Goal: Information Seeking & Learning: Learn about a topic

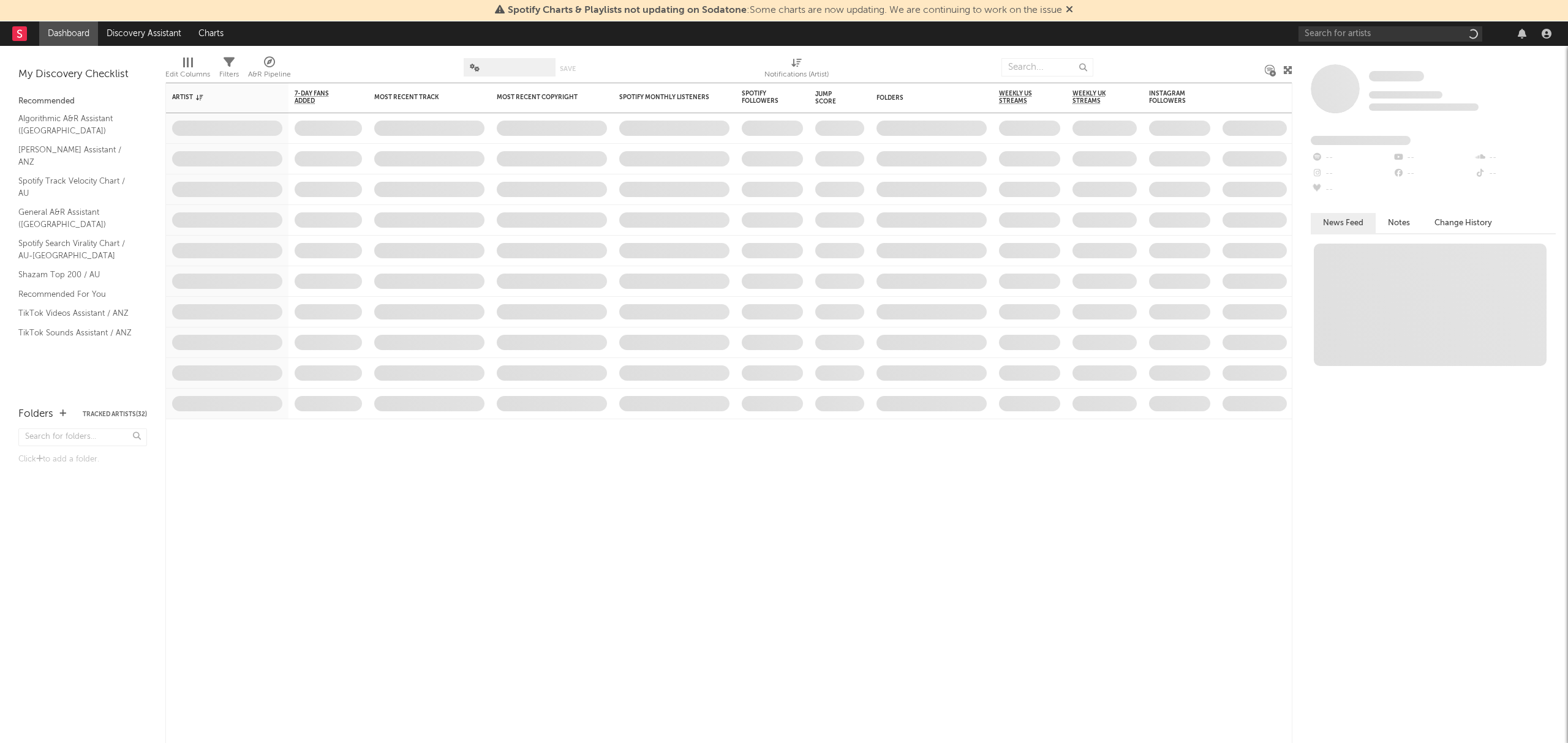
click at [1071, 11] on icon at bounding box center [1069, 9] width 7 height 10
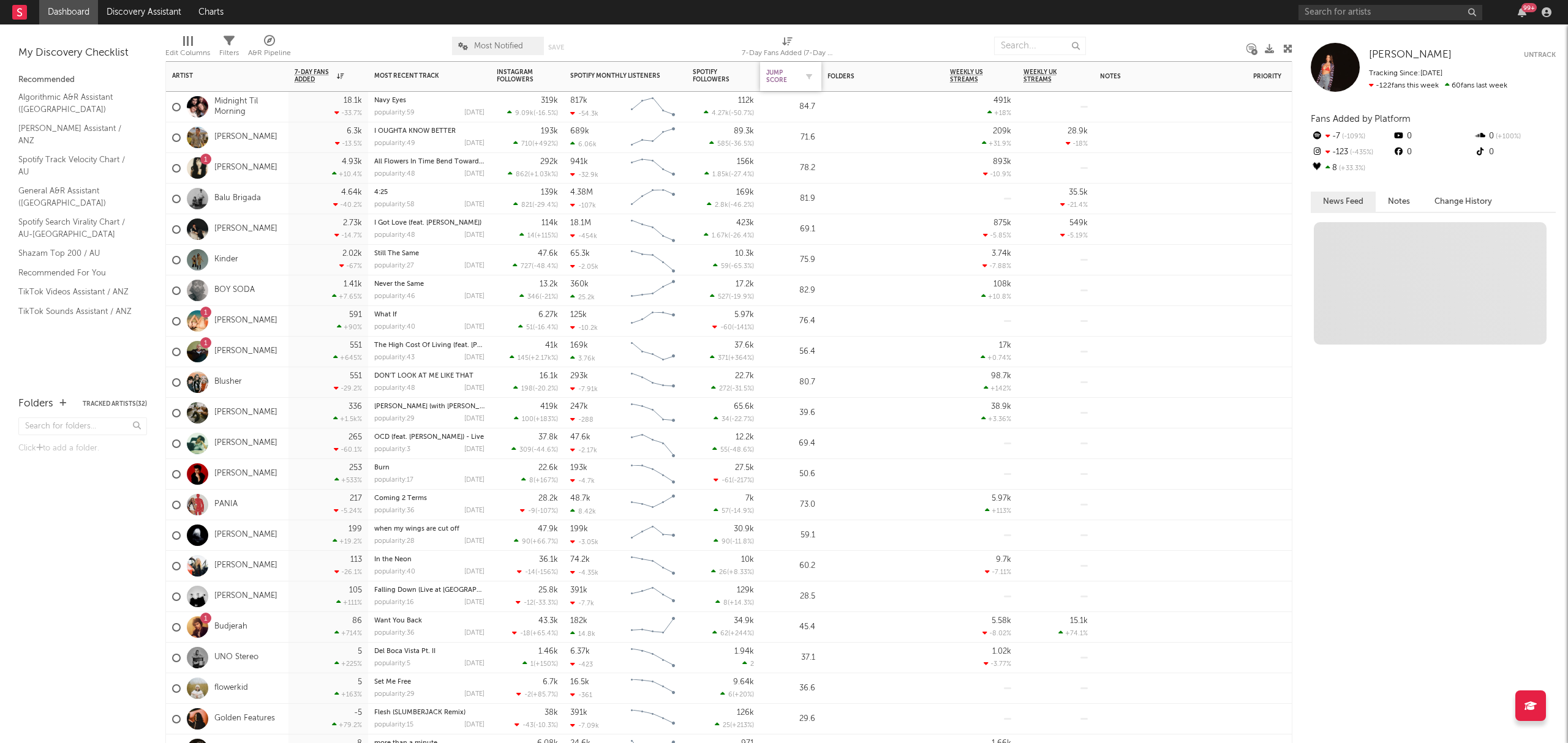
click at [775, 83] on div "Jump Score" at bounding box center [781, 77] width 31 height 15
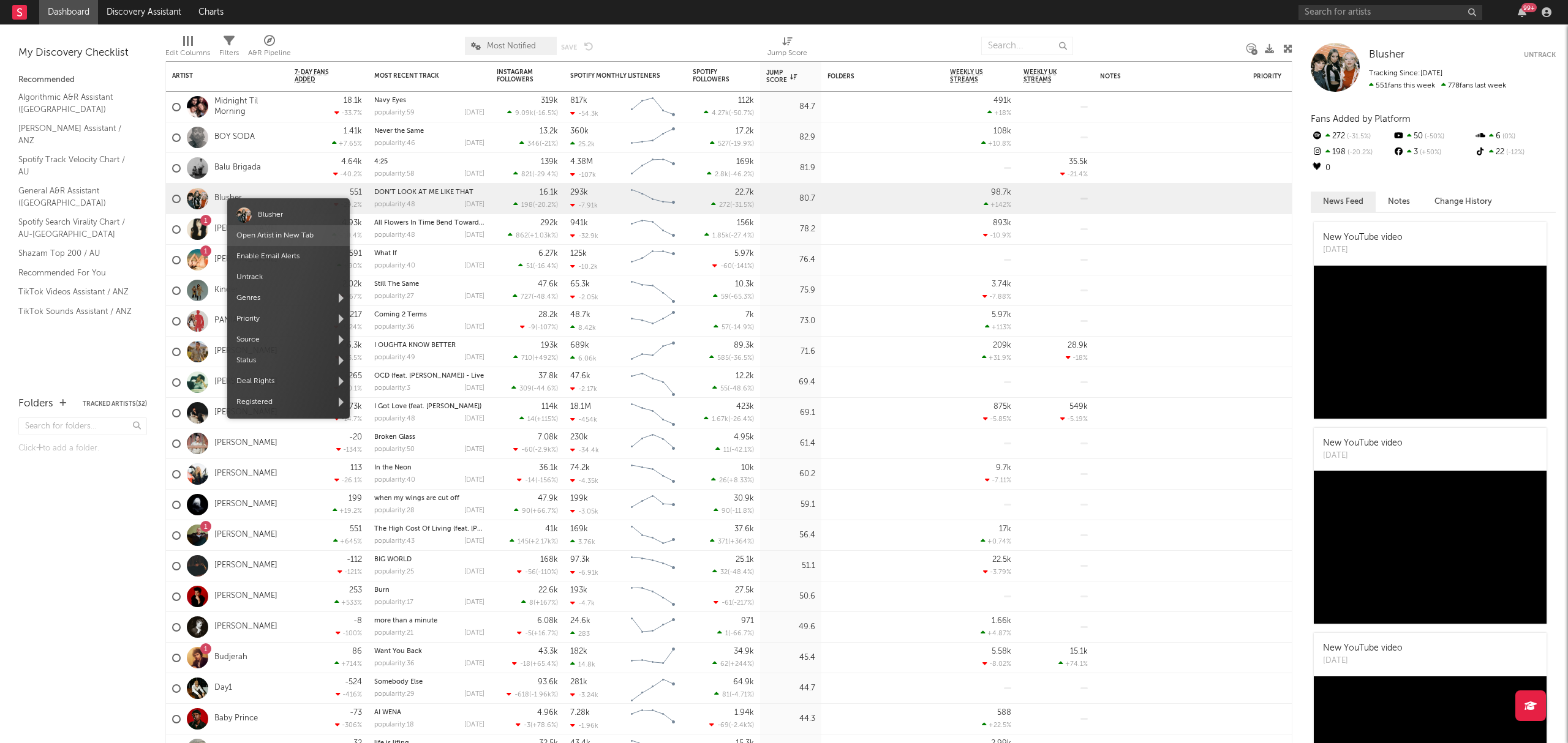
click at [295, 234] on link "Open Artist in New Tab" at bounding box center [275, 236] width 77 height 7
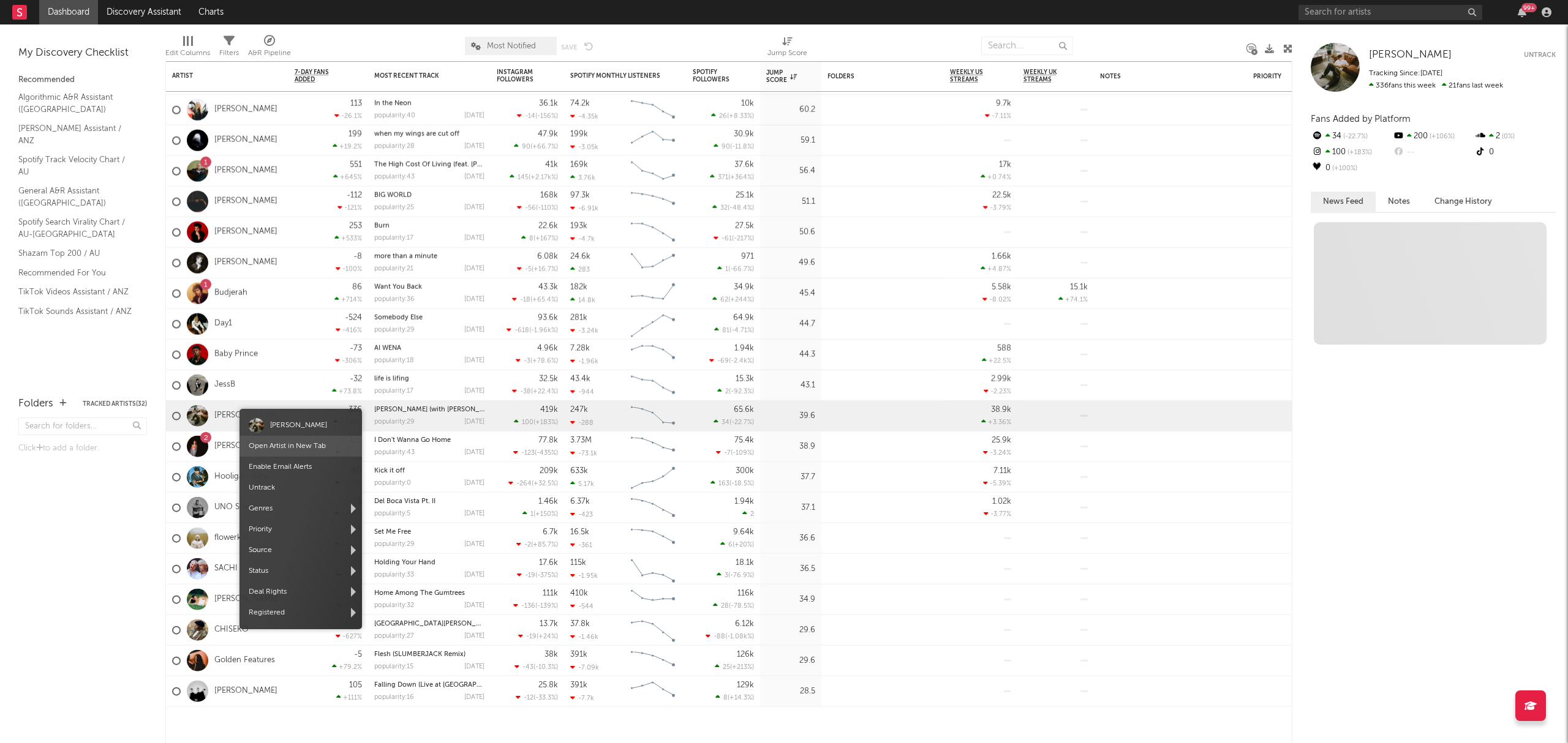
click at [280, 443] on link "Open Artist in New Tab" at bounding box center [287, 446] width 77 height 7
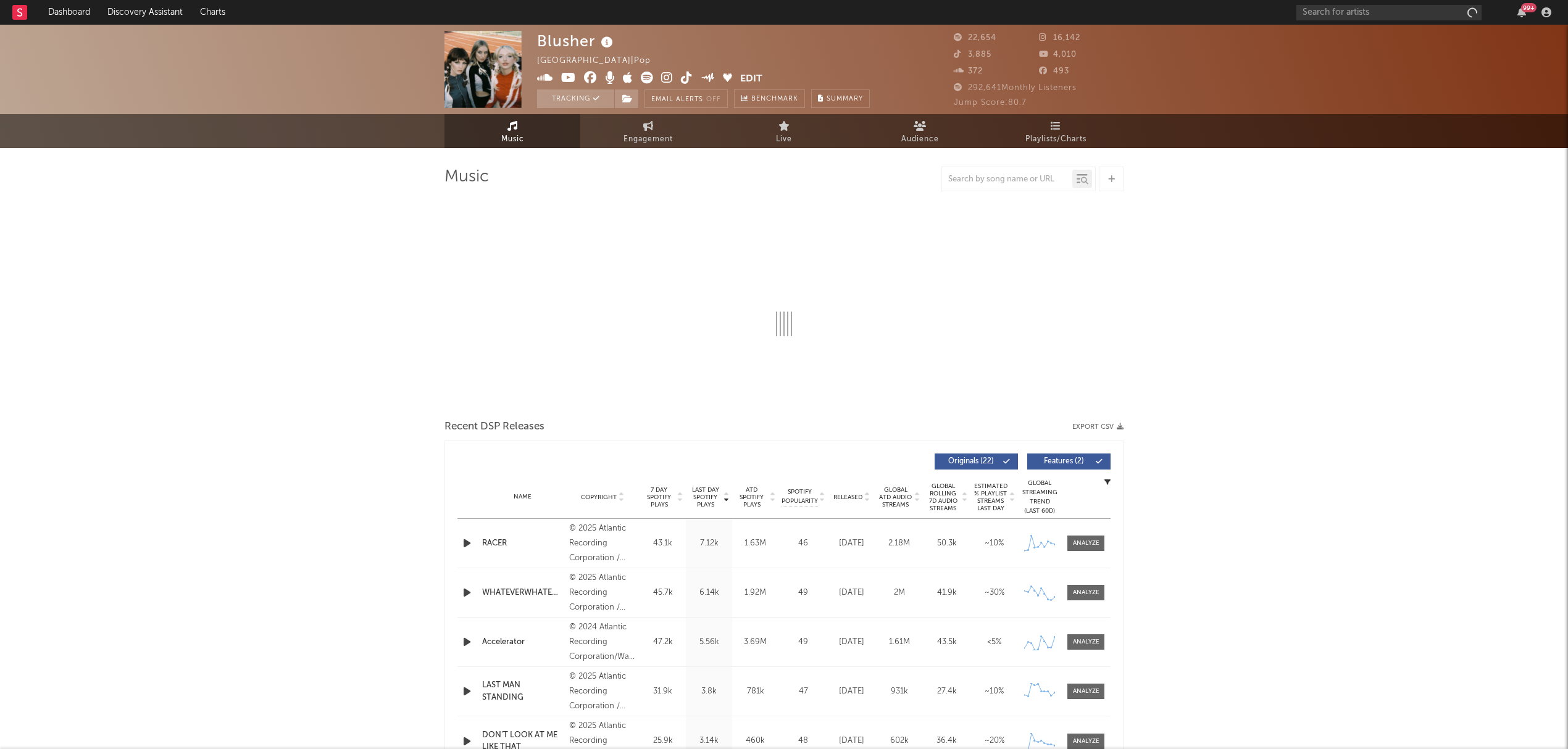
select select "6m"
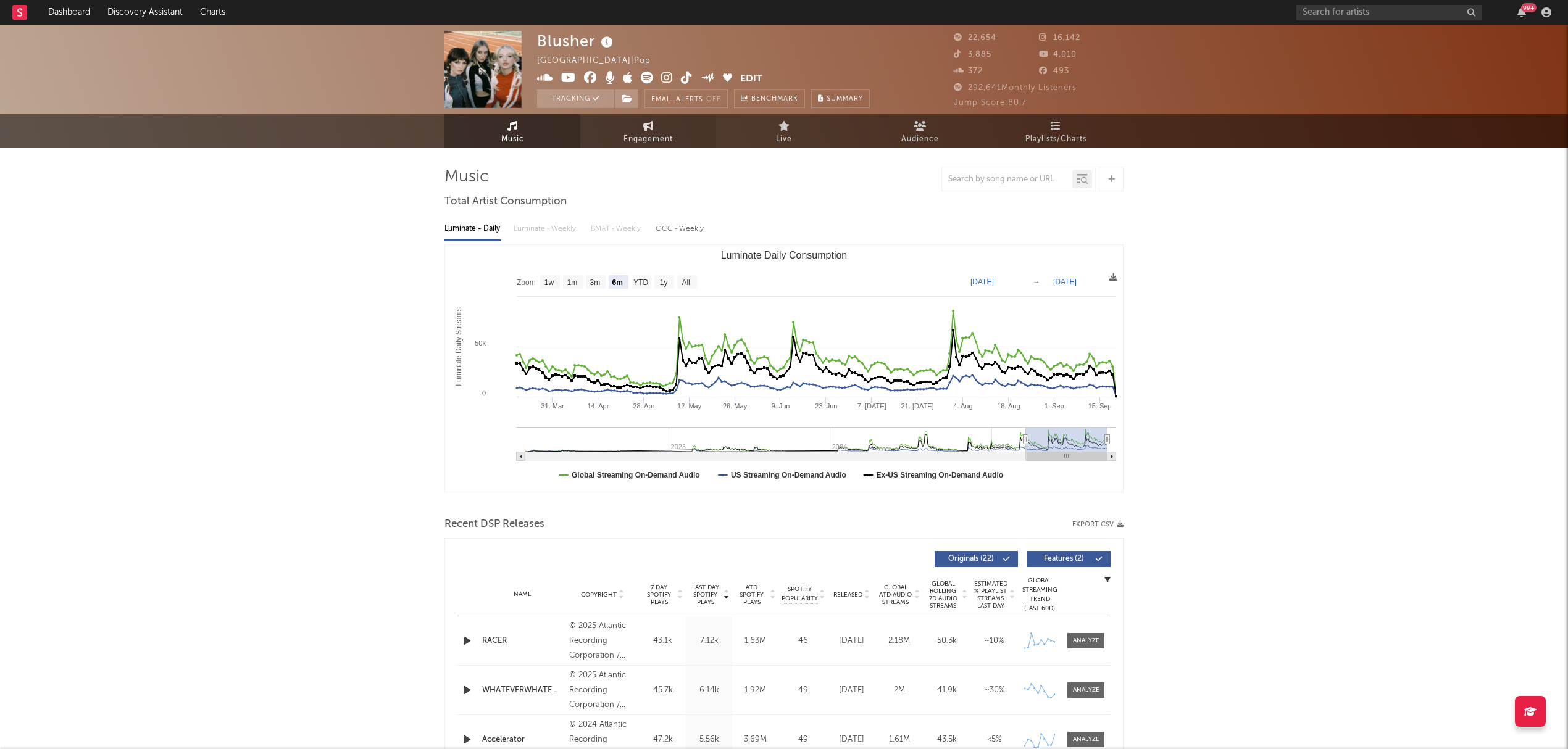
click at [658, 136] on span "Engagement" at bounding box center [648, 140] width 49 height 15
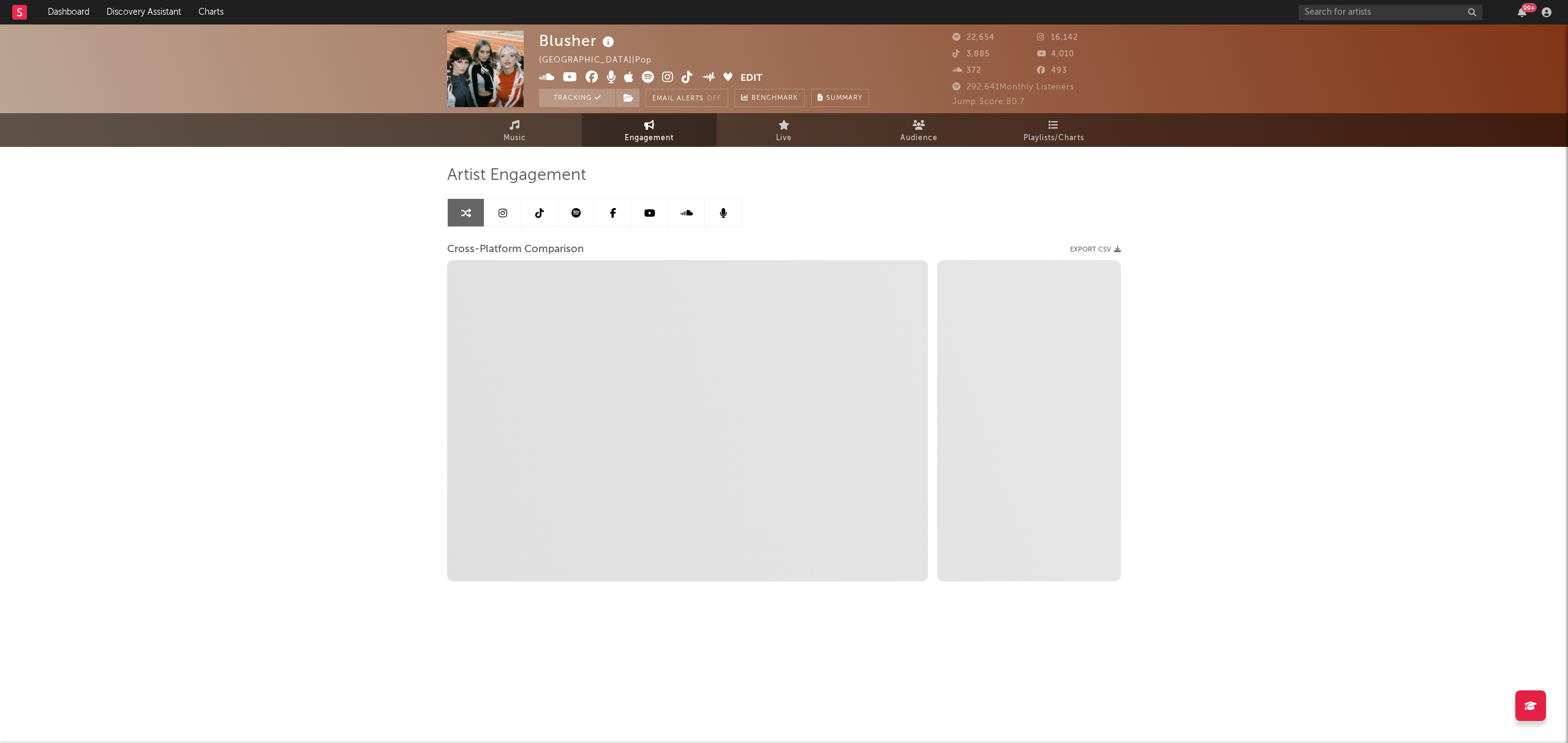
select select "1w"
select select "1m"
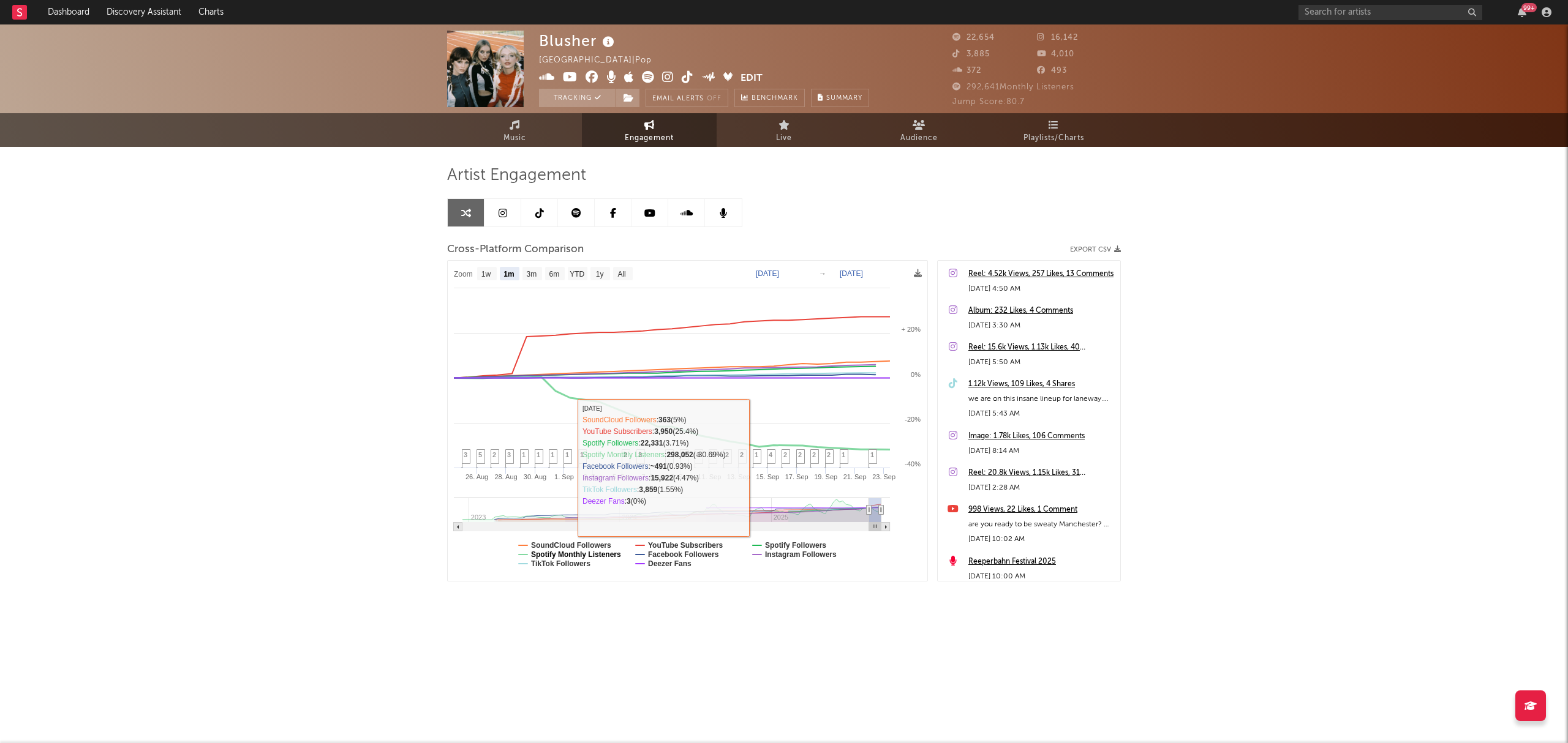
click at [600, 556] on text "Spotify Monthly Listeners" at bounding box center [576, 555] width 90 height 9
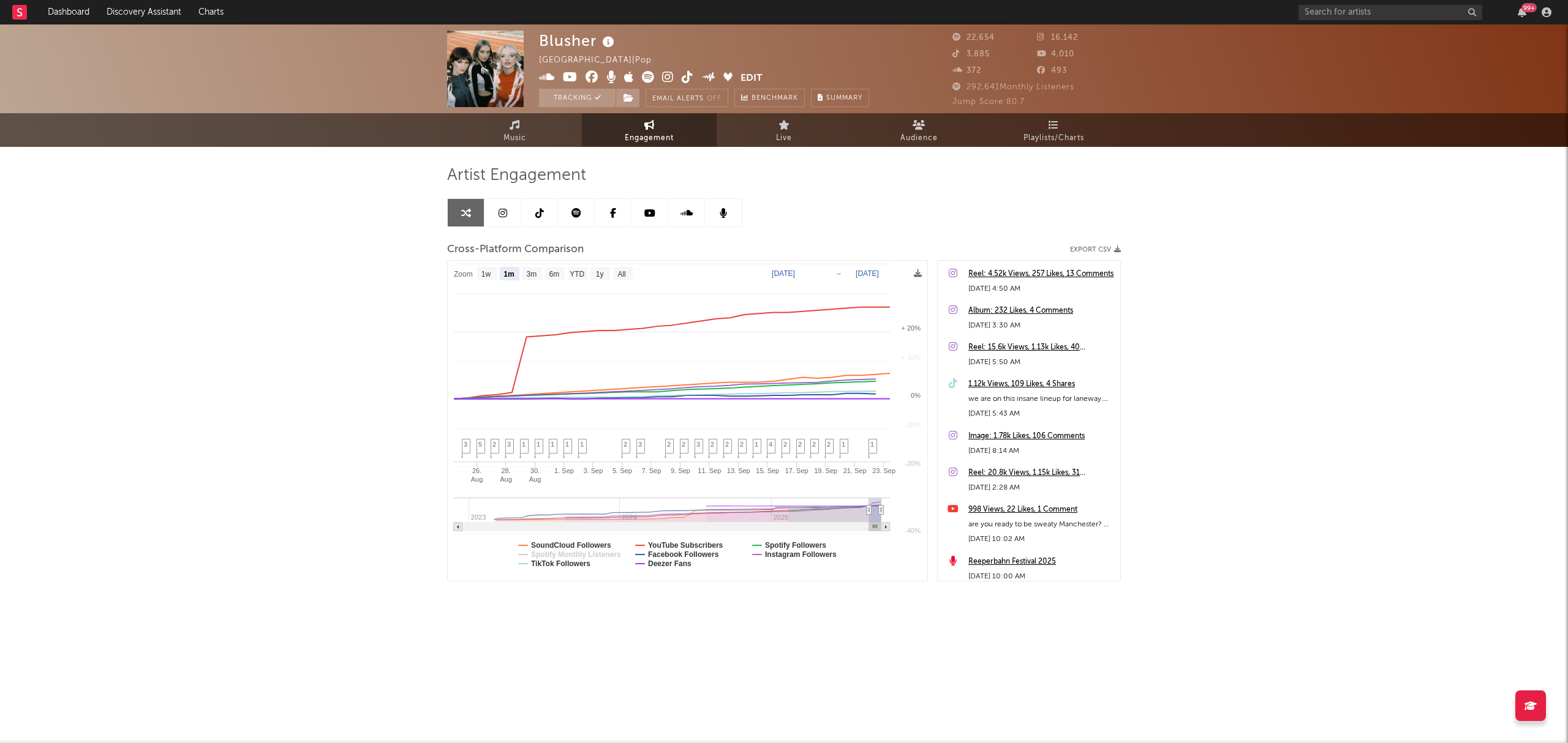
select select "1m"
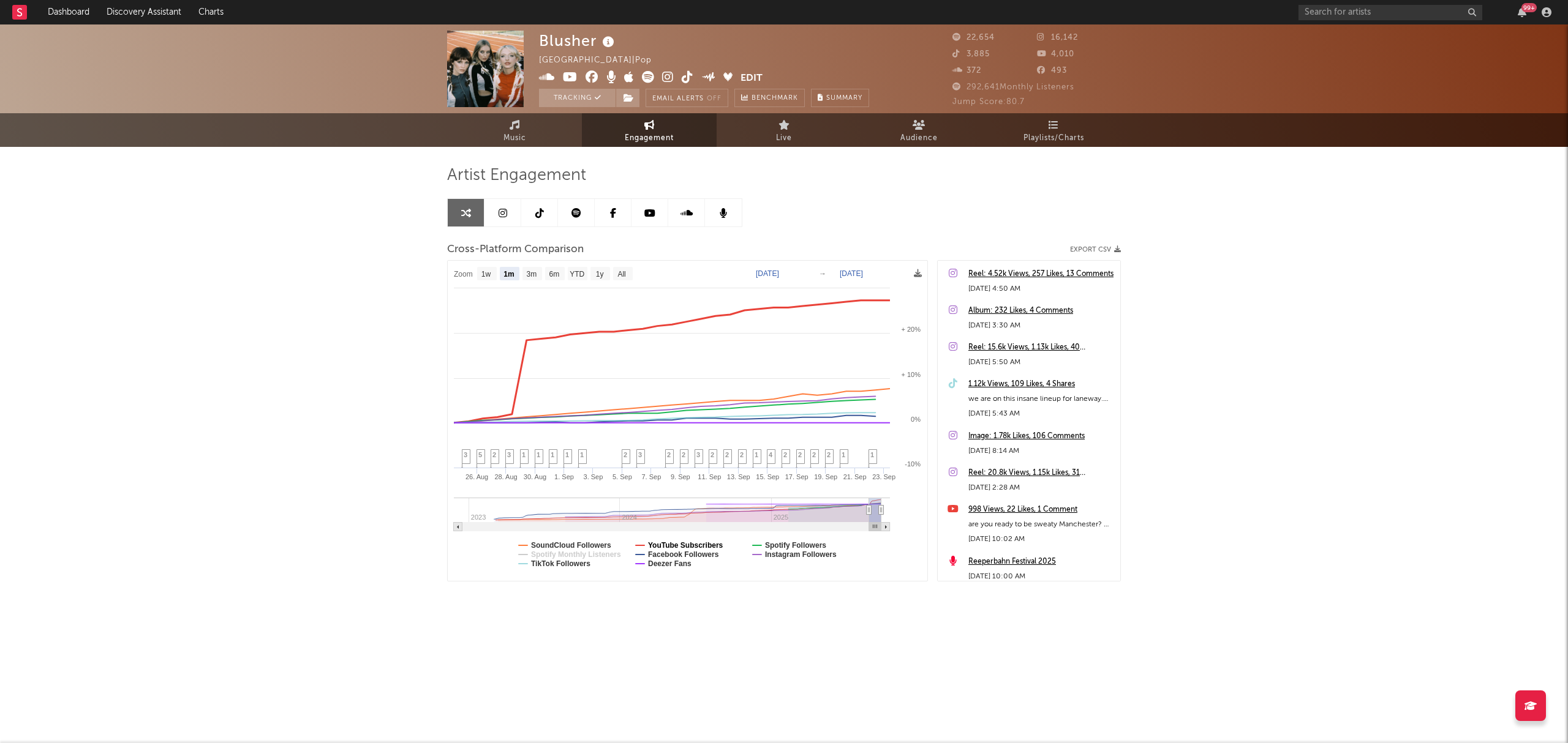
click at [675, 546] on text "YouTube Subscribers" at bounding box center [686, 546] width 75 height 9
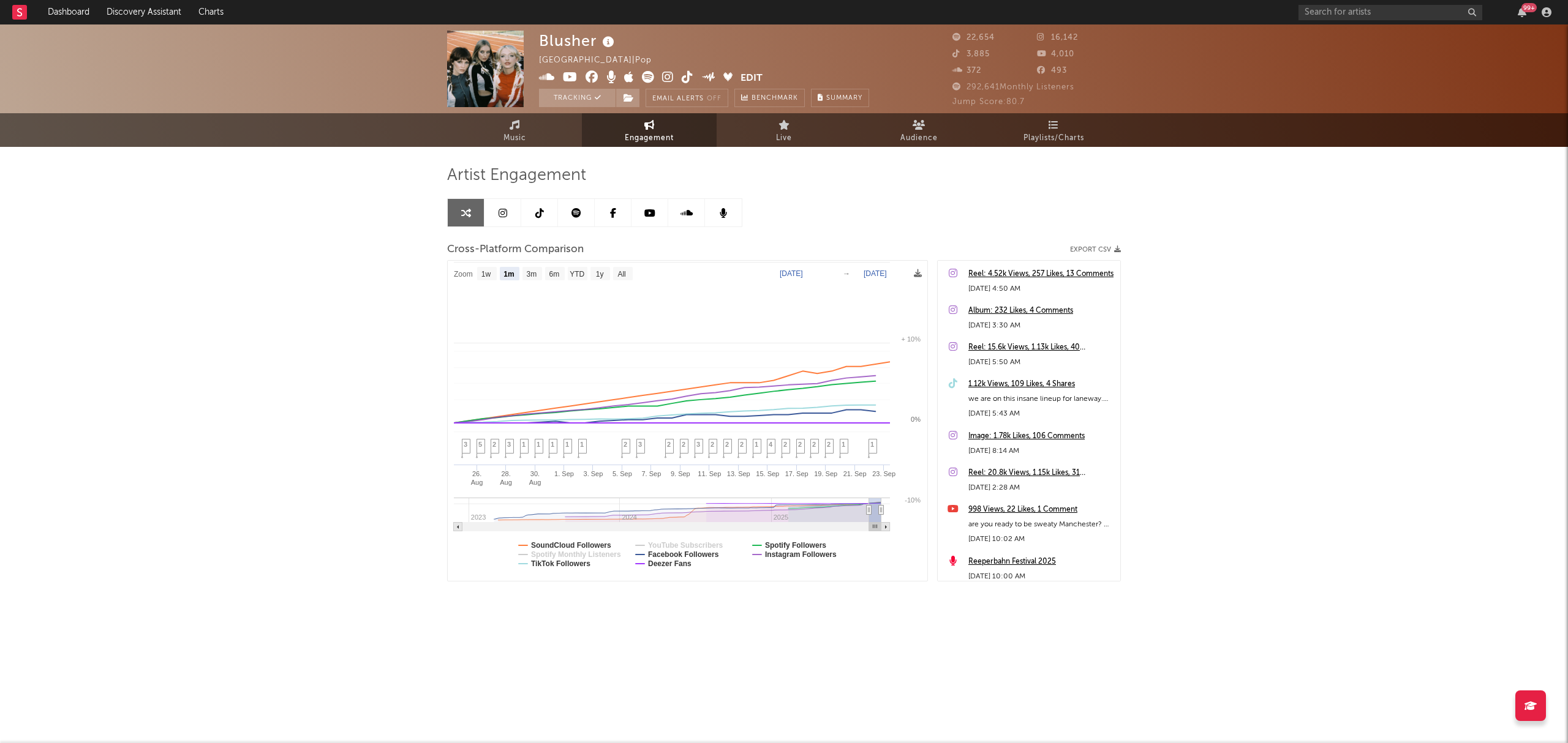
select select "1m"
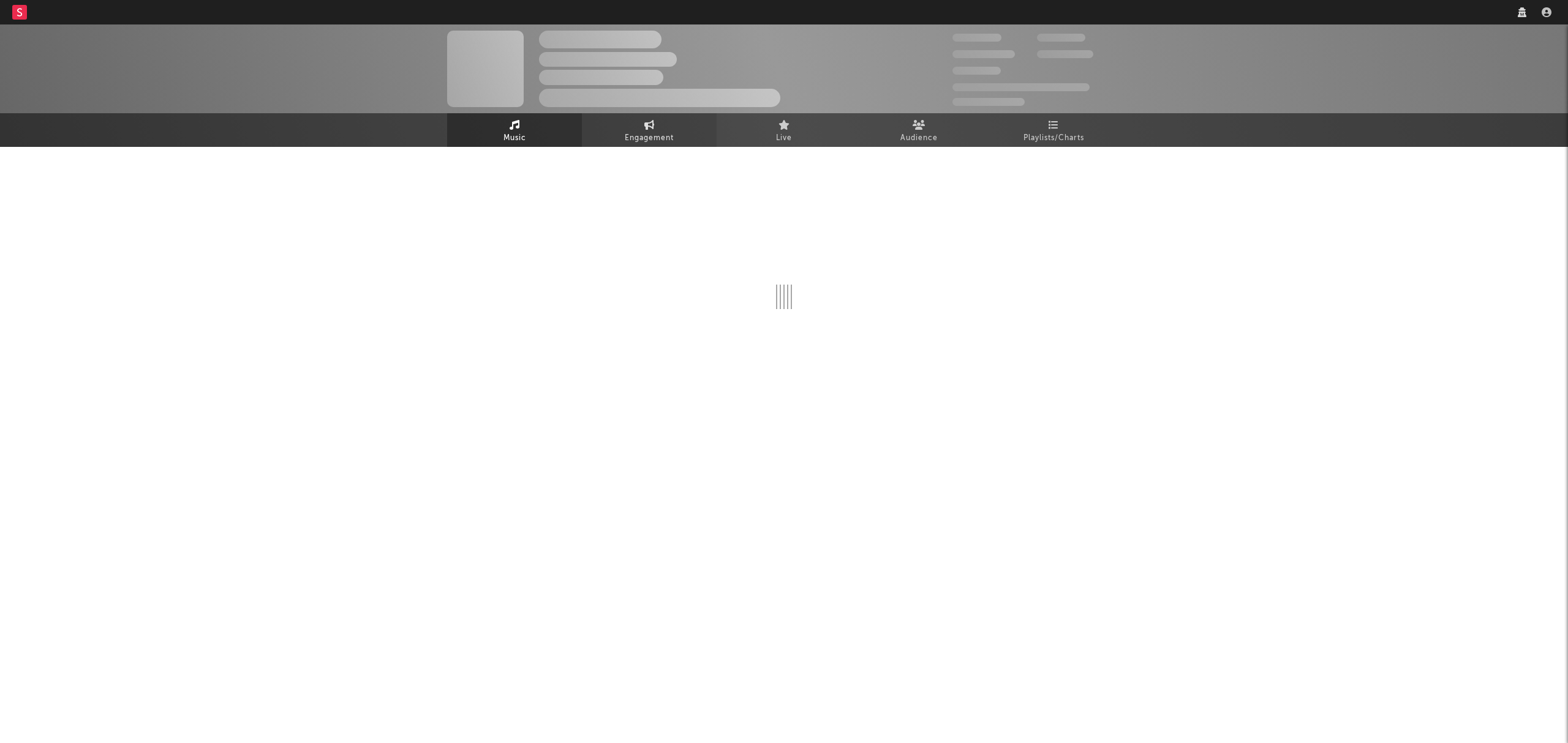
click at [644, 131] on span "Engagement" at bounding box center [649, 139] width 49 height 15
select select "1w"
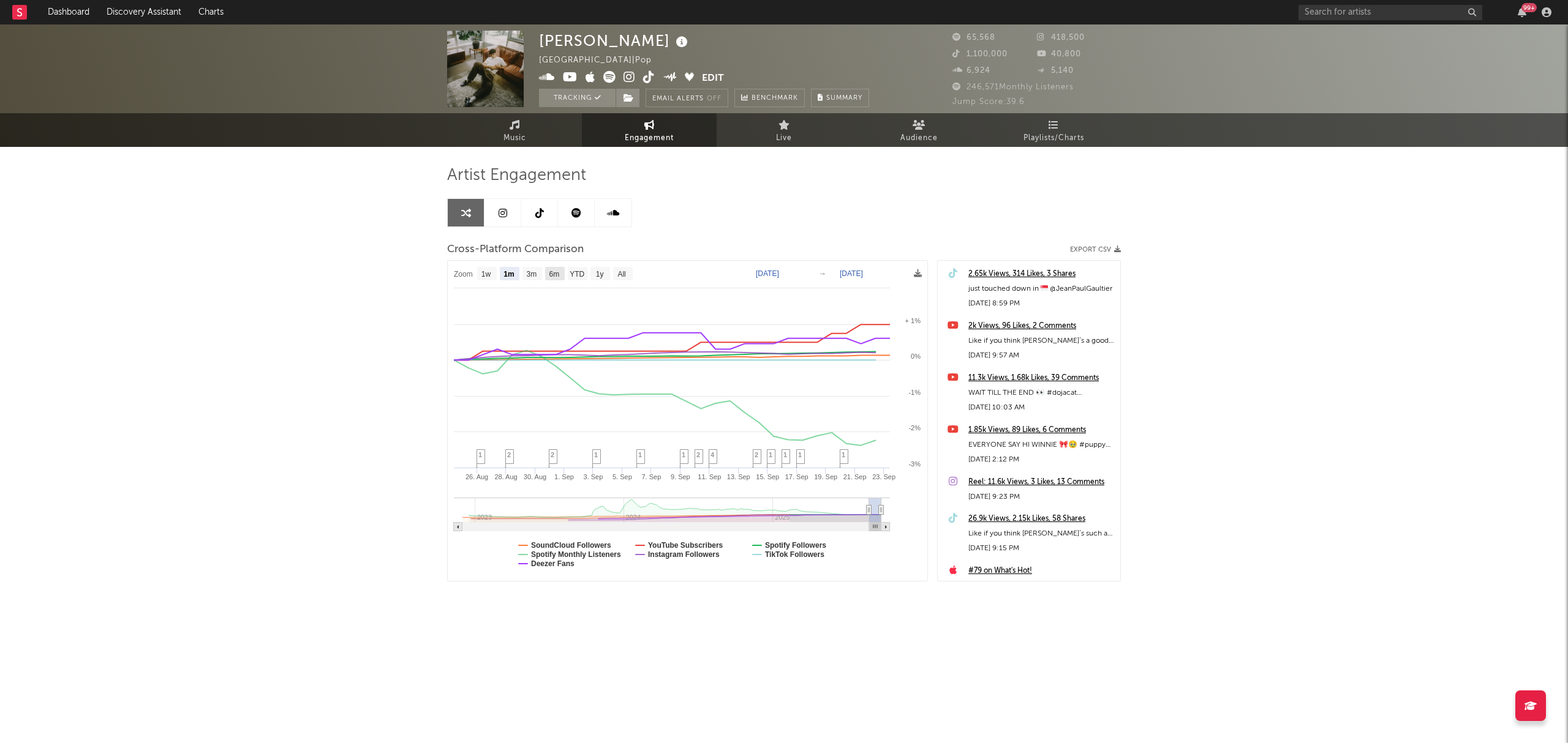
click at [559, 275] on text "6m" at bounding box center [554, 274] width 10 height 9
select select "6m"
type input "[DATE]"
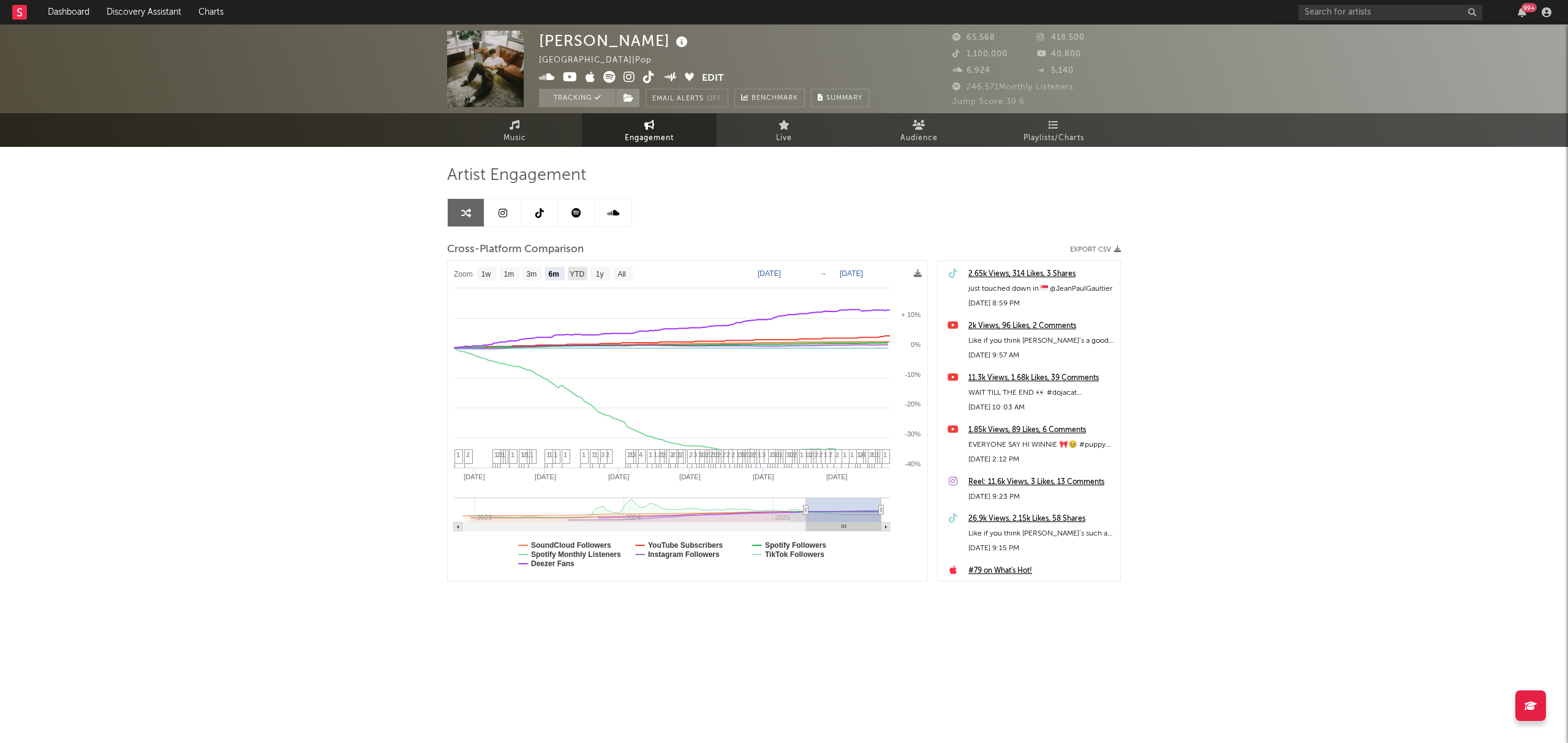
click at [569, 275] on rect at bounding box center [578, 273] width 20 height 13
select select "YTD"
type input "2025-01-01"
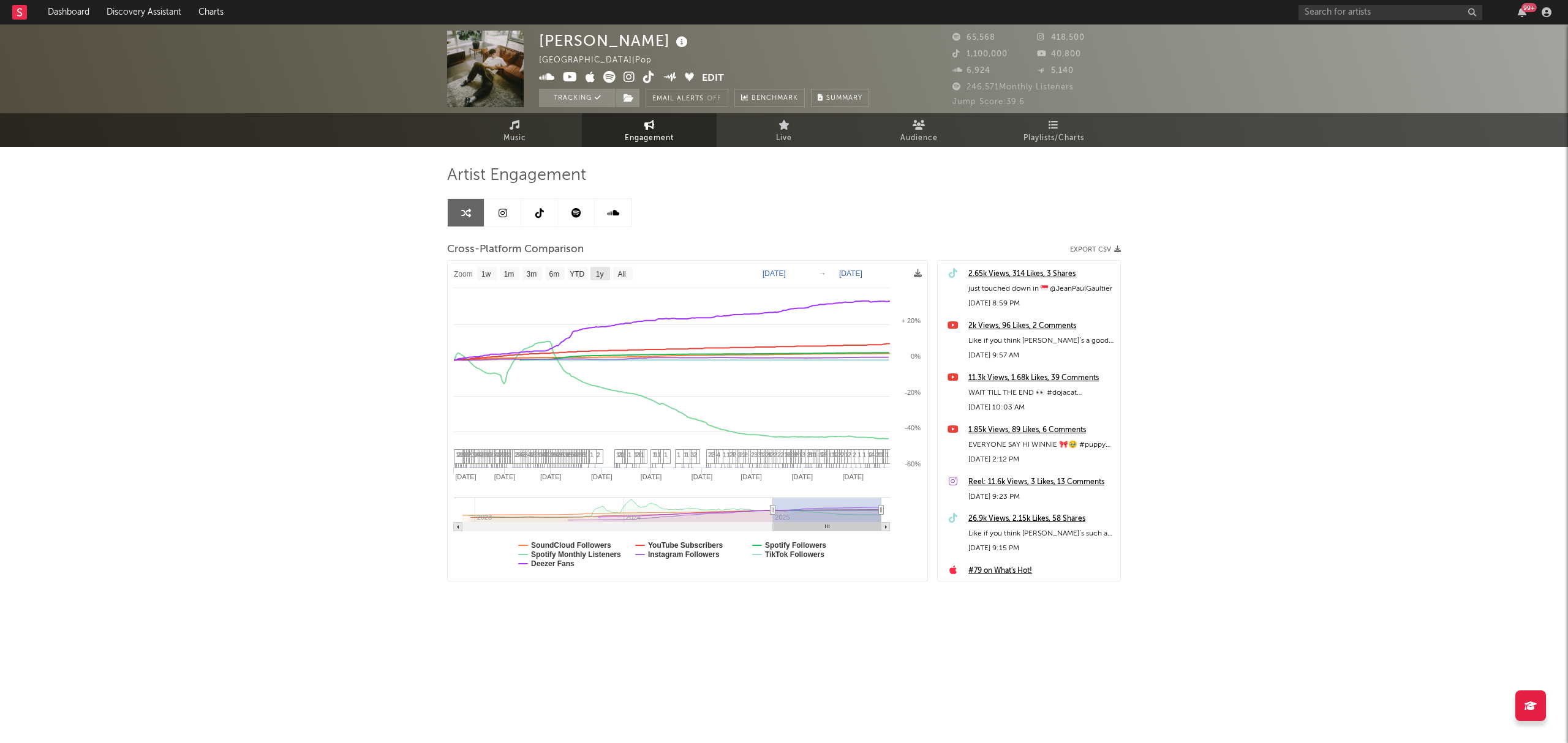
click at [603, 275] on text "1y" at bounding box center [600, 274] width 8 height 9
select select "1y"
type input "2024-09-23"
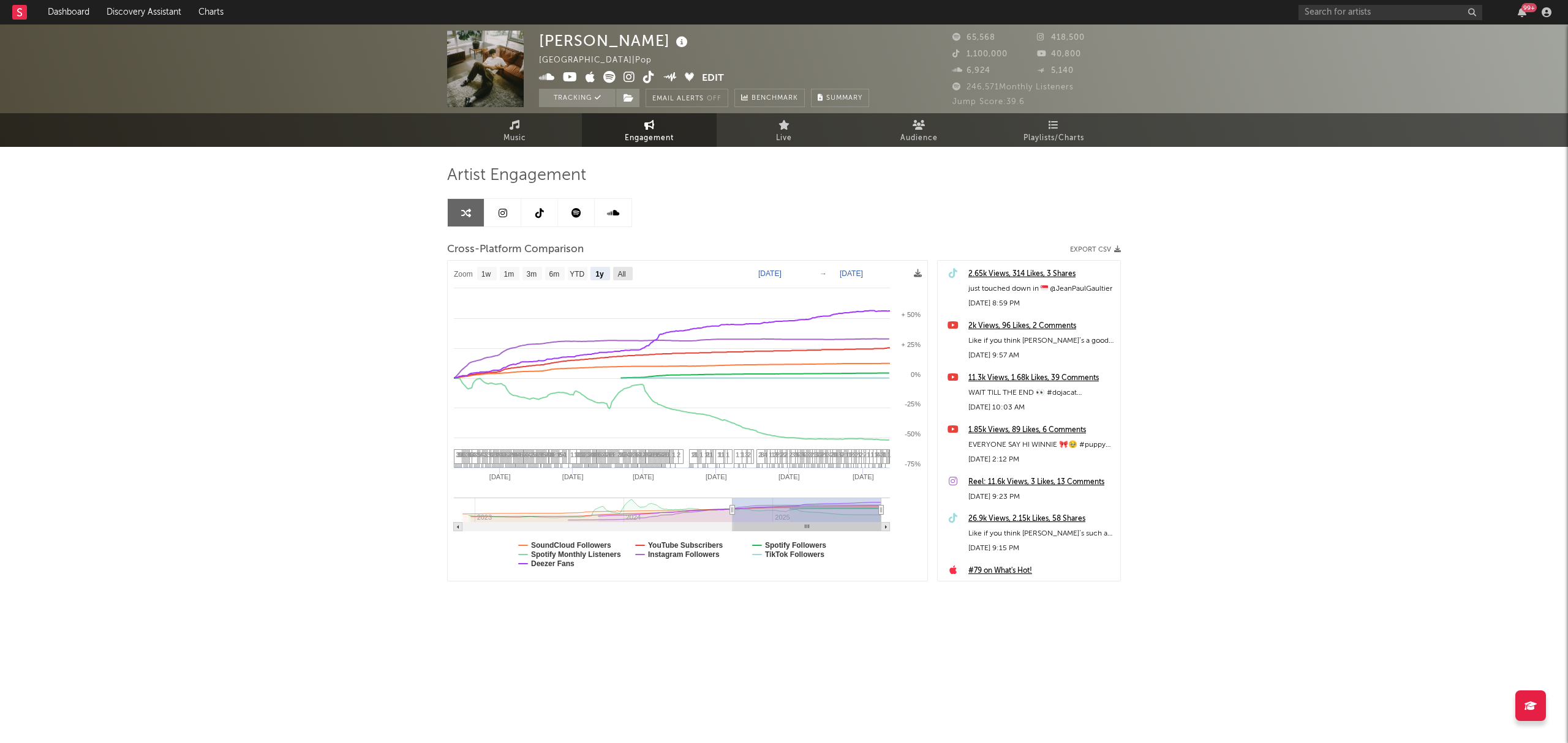
click at [625, 275] on text "All" at bounding box center [621, 274] width 8 height 9
select select "All"
type input "2022-12-01"
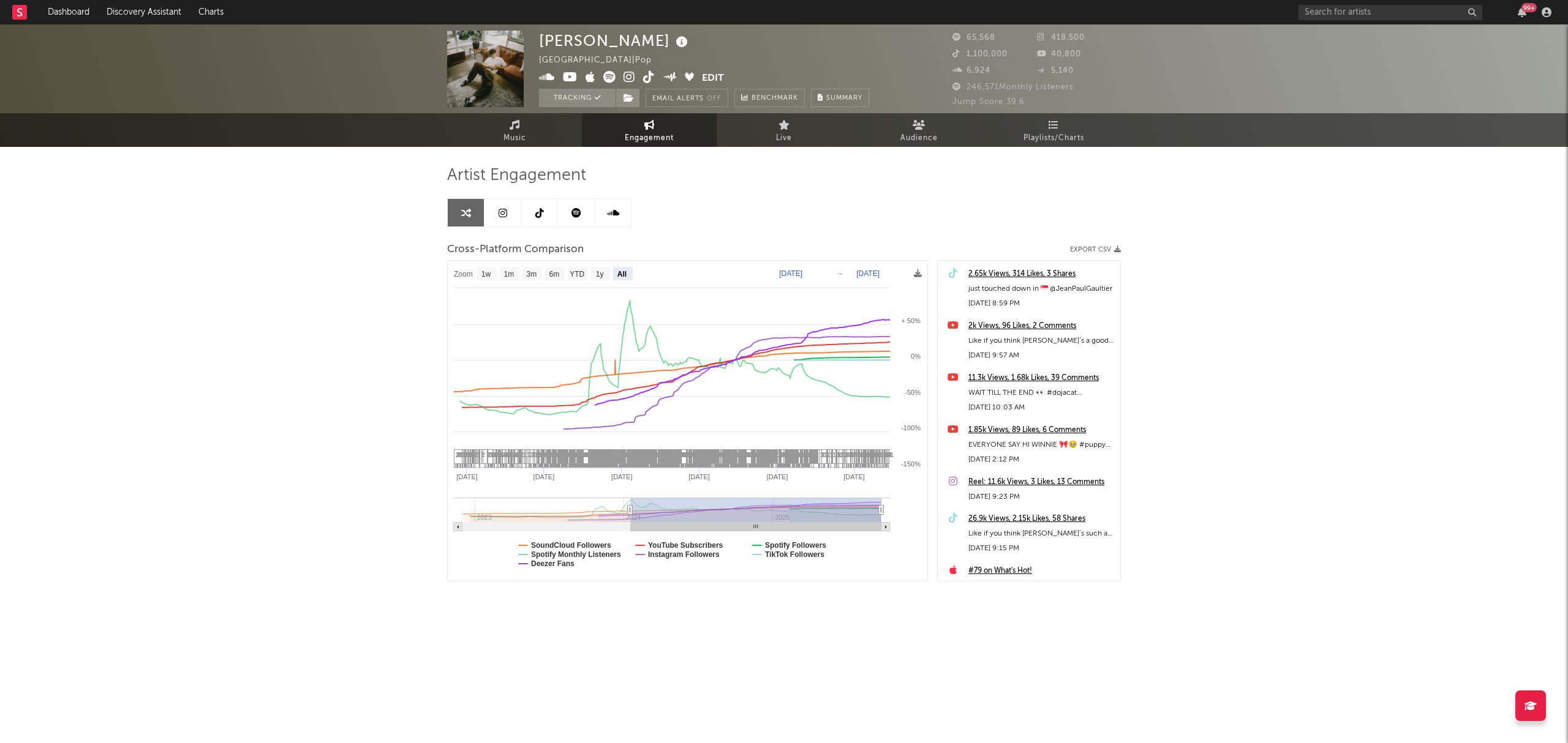
select select "All"
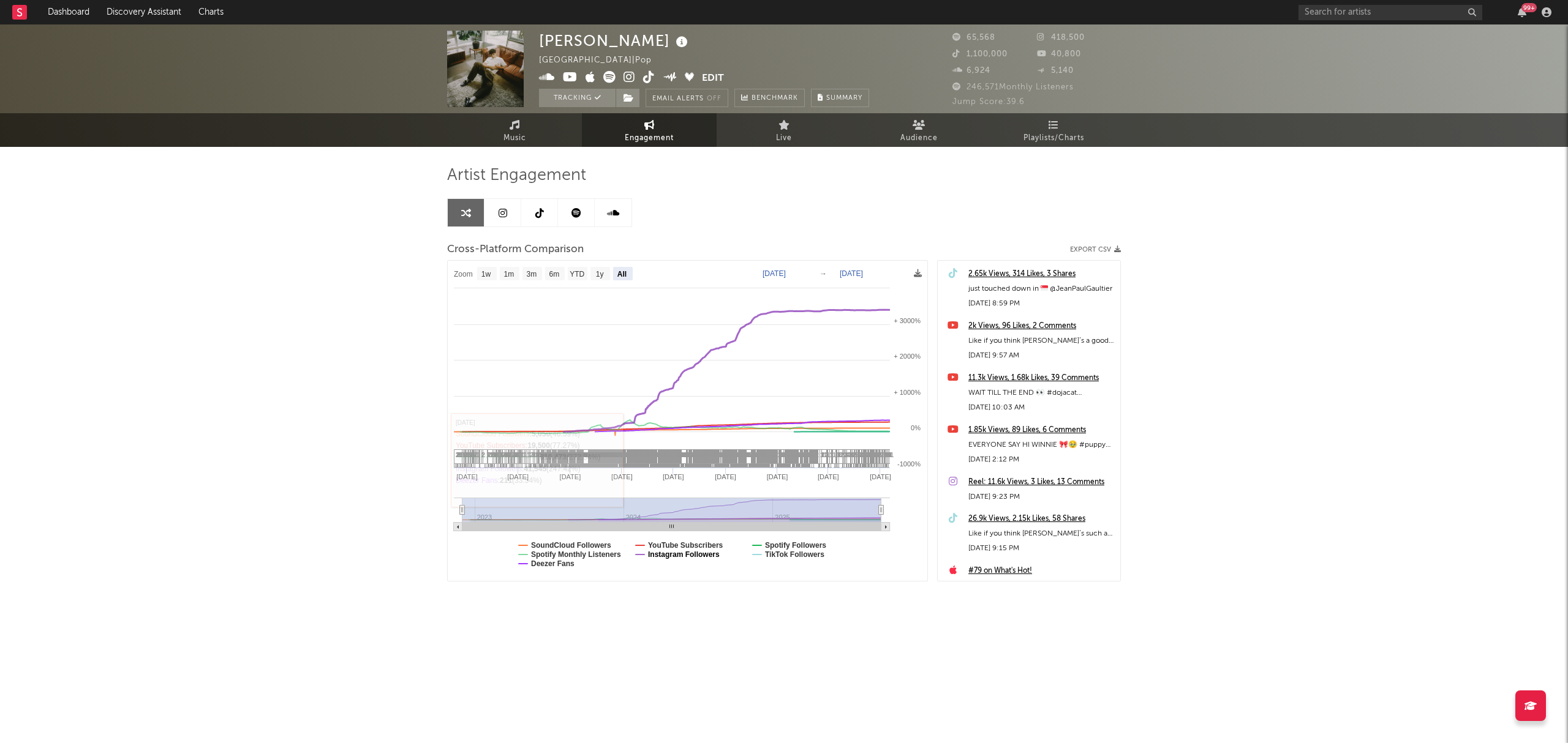
click at [679, 556] on text "Instagram Followers" at bounding box center [684, 555] width 72 height 9
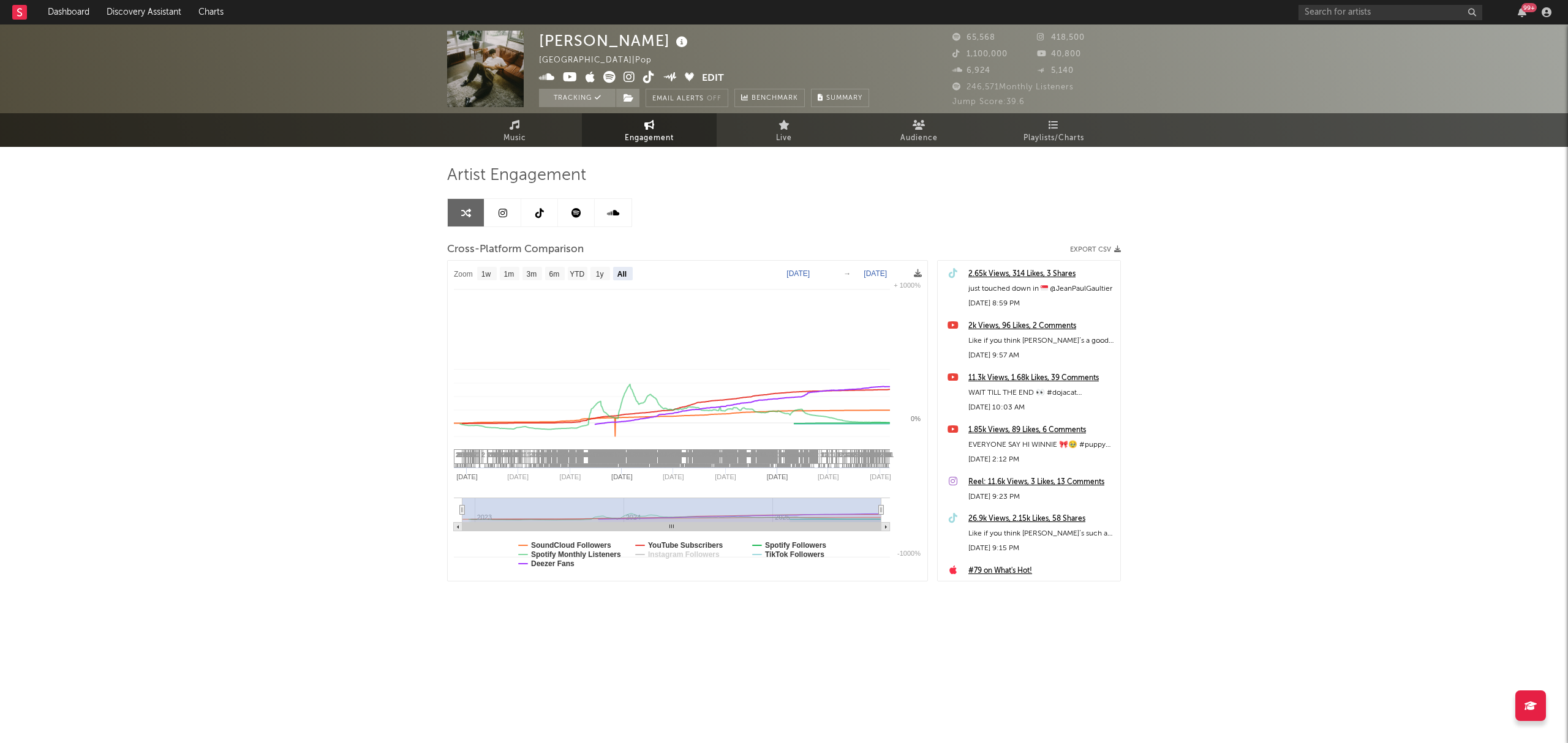
select select "All"
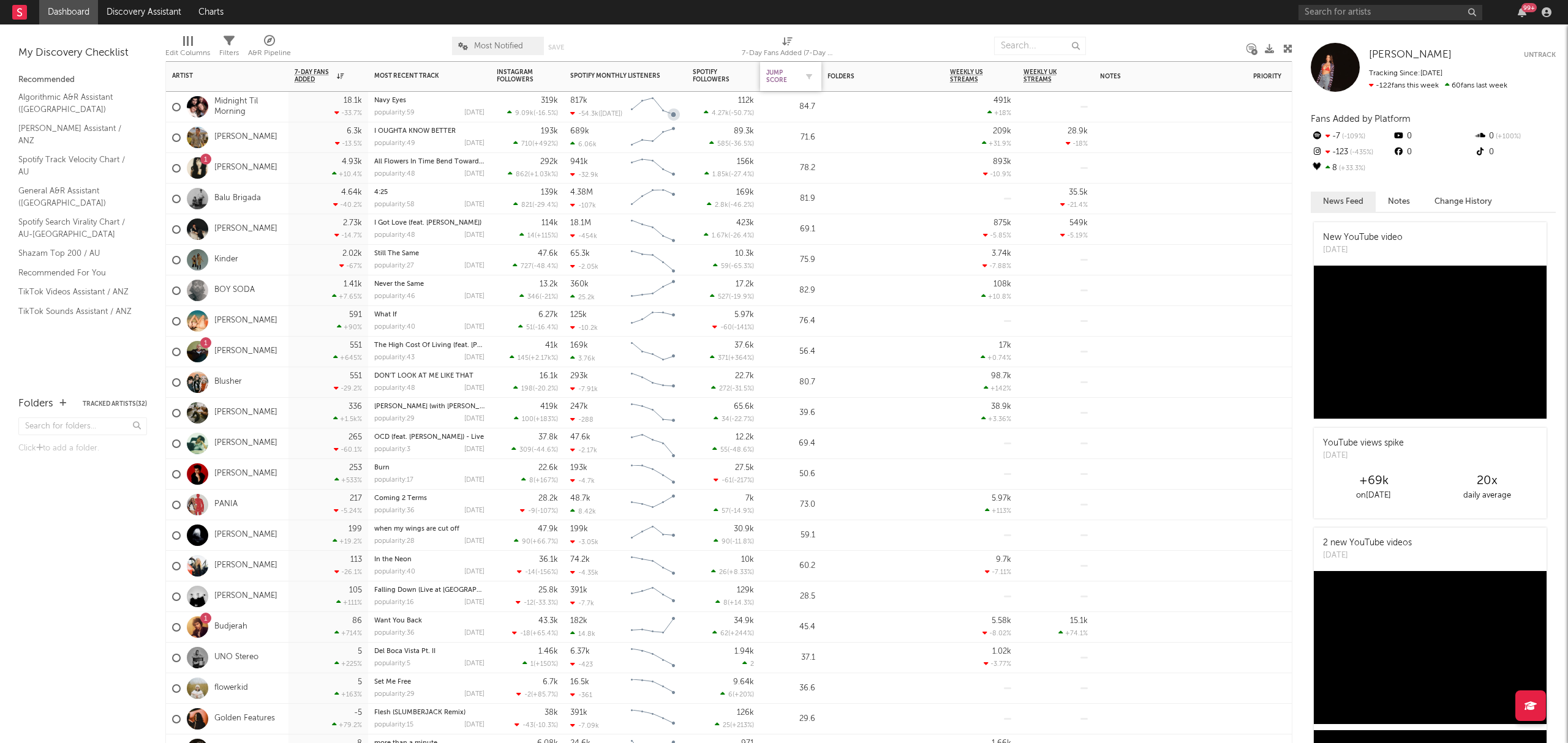
click at [795, 69] on div "Jump Score" at bounding box center [781, 77] width 31 height 15
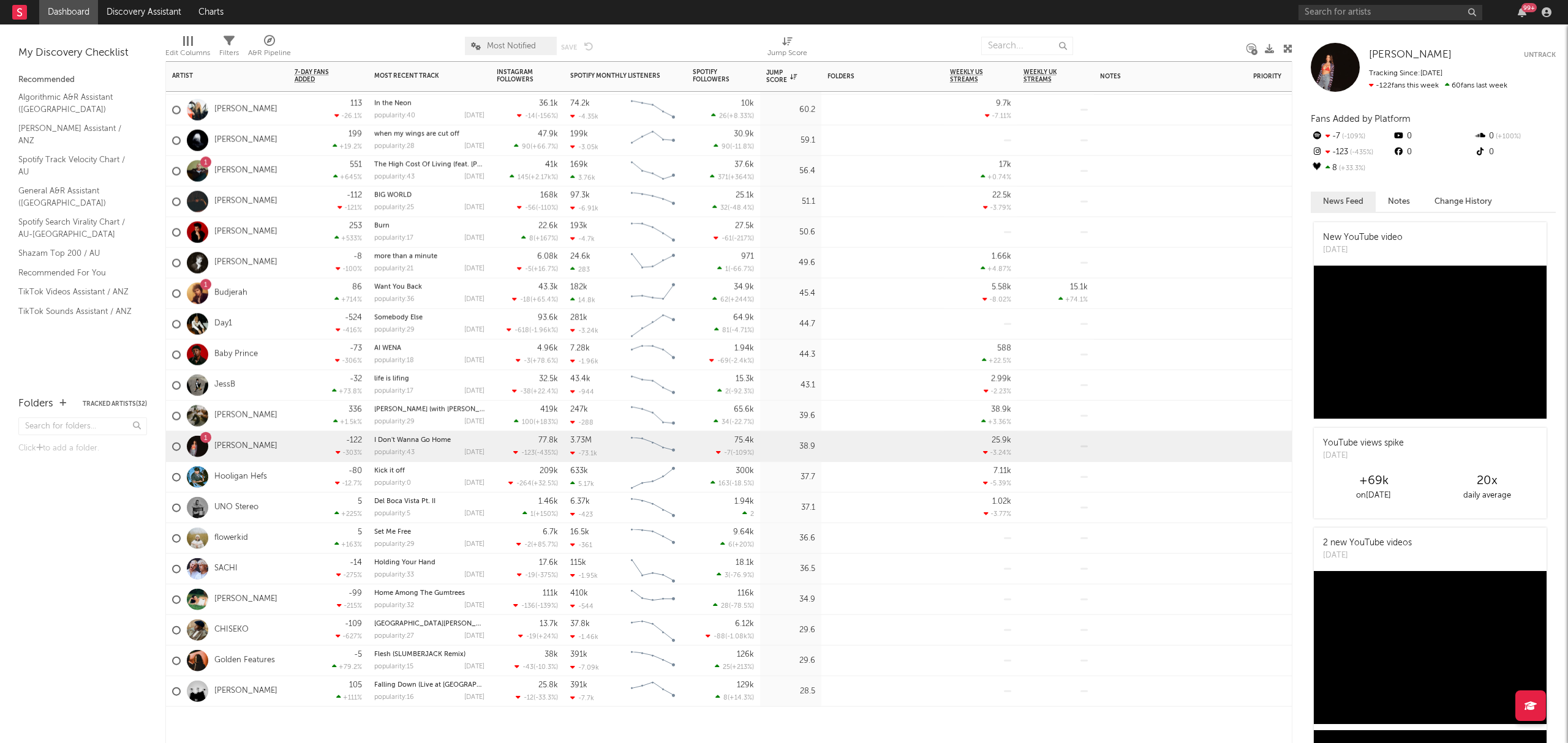
click at [283, 416] on div "[PERSON_NAME]" at bounding box center [228, 416] width 123 height 31
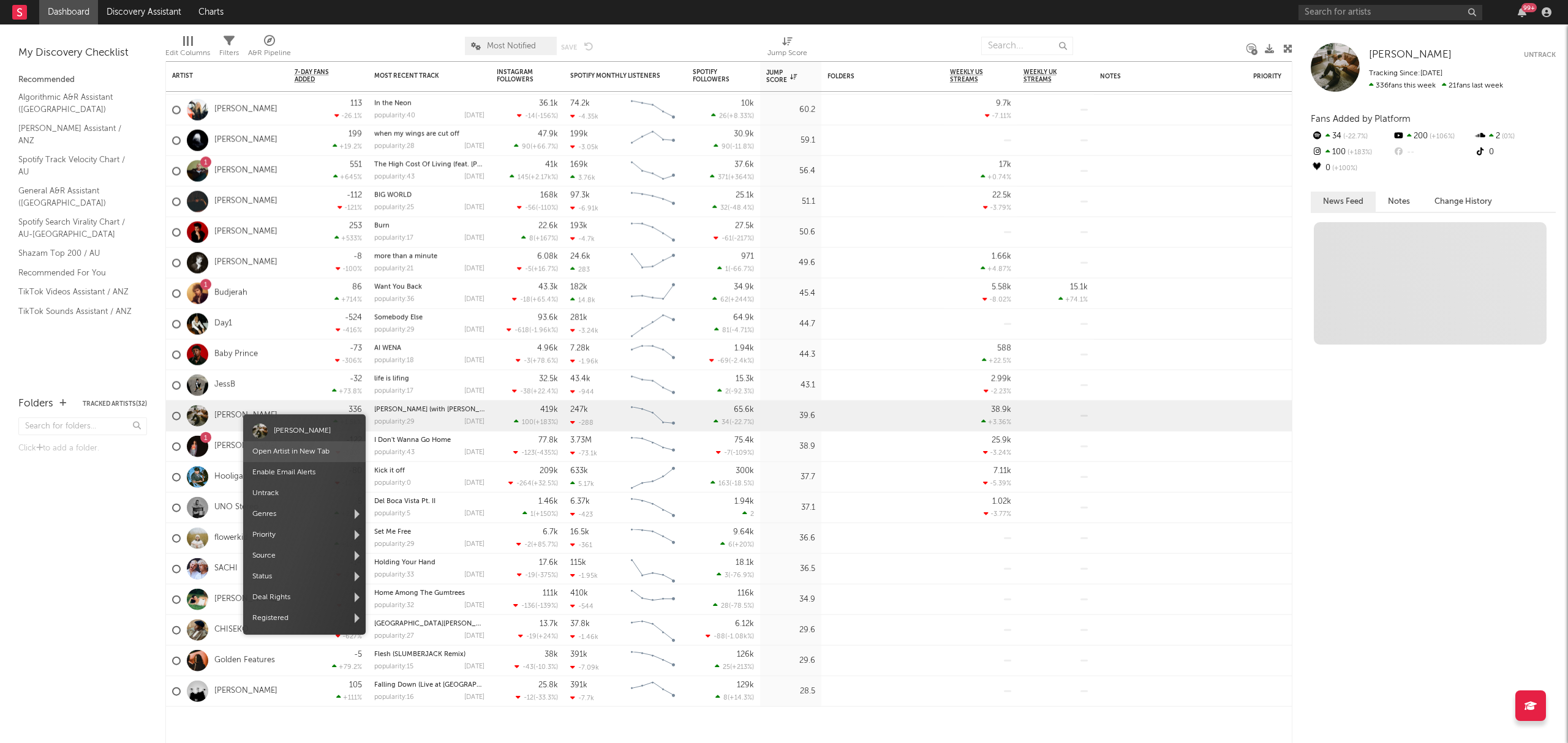
click at [292, 451] on link "Open Artist in New Tab" at bounding box center [291, 452] width 77 height 7
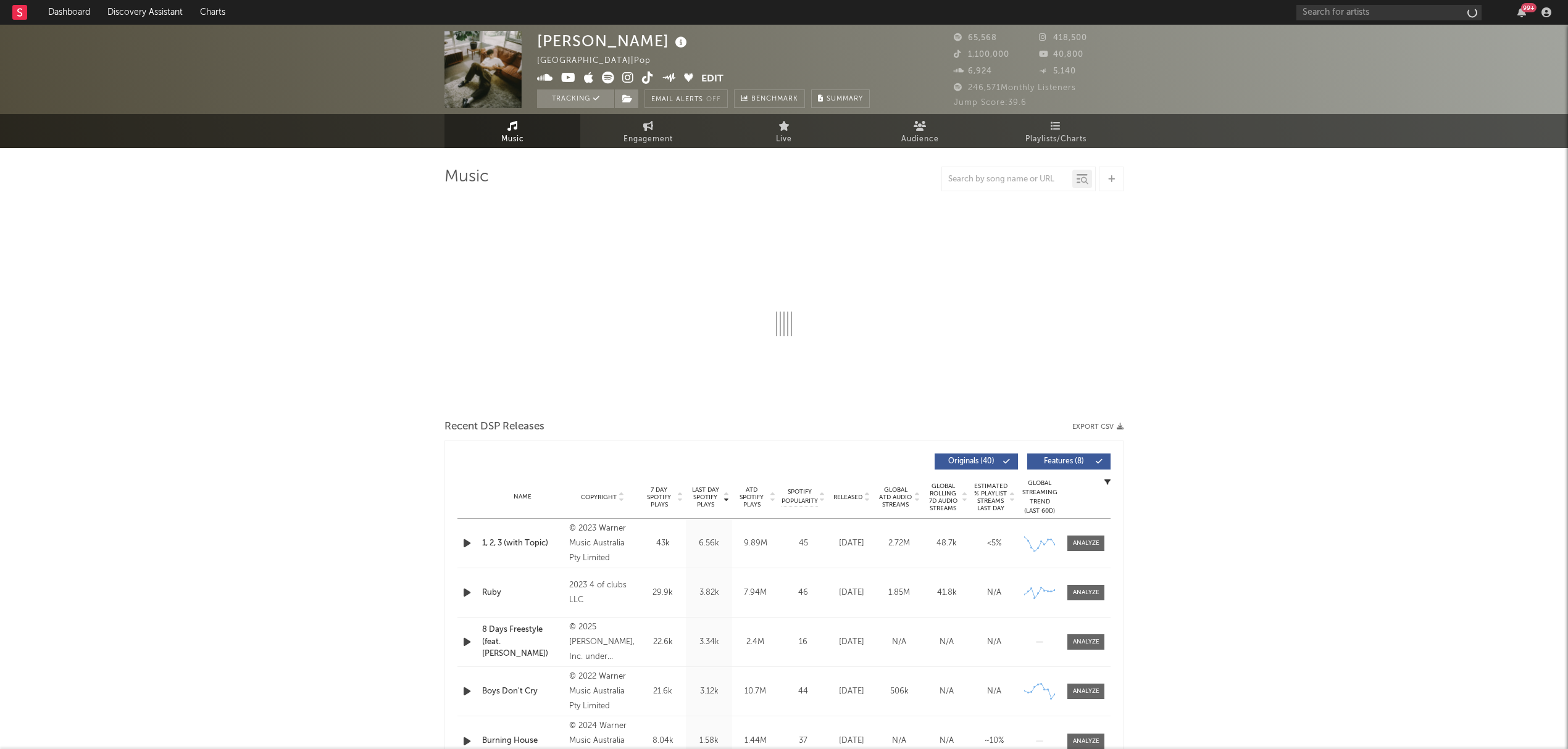
select select "6m"
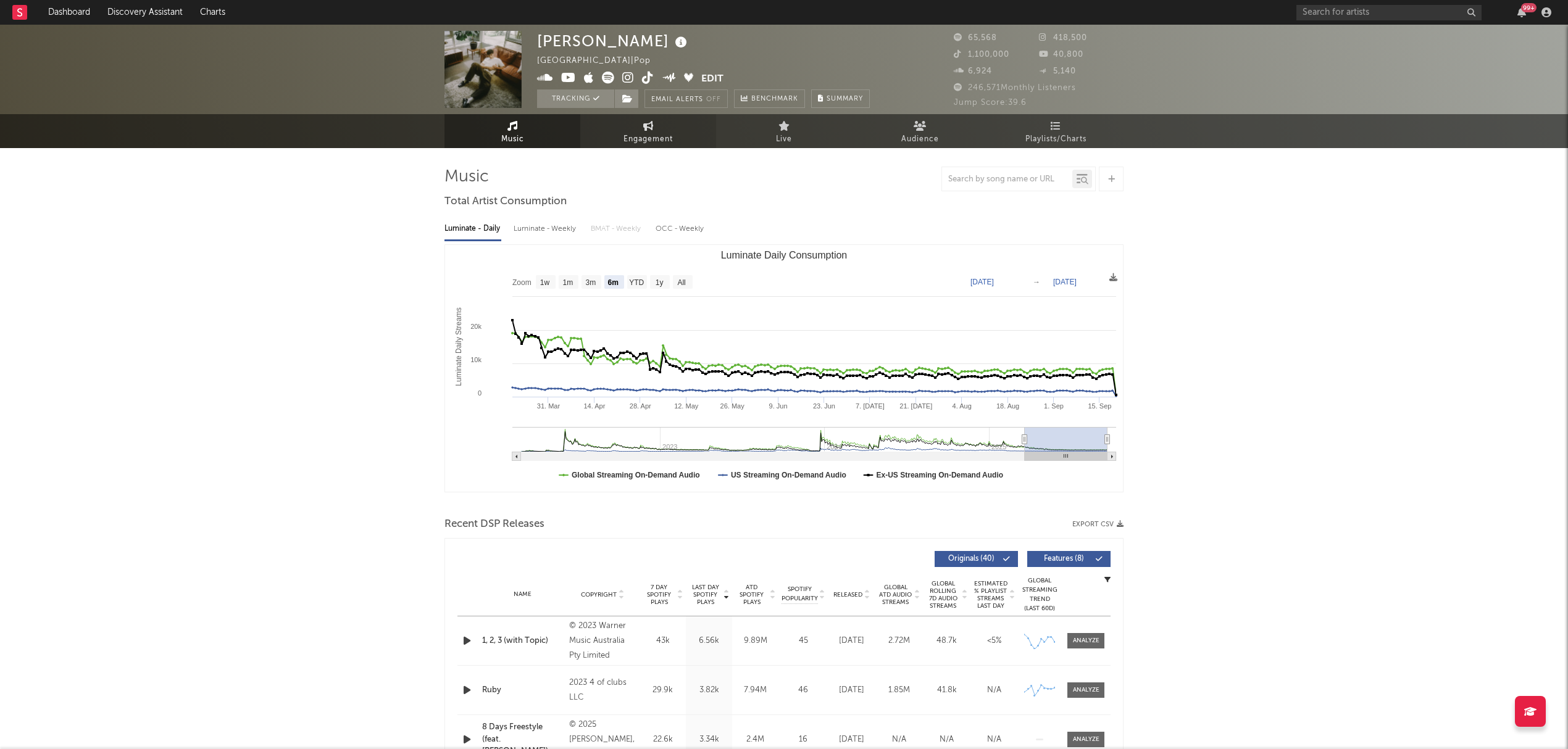
click at [642, 129] on link "Engagement" at bounding box center [648, 131] width 136 height 34
select select "1w"
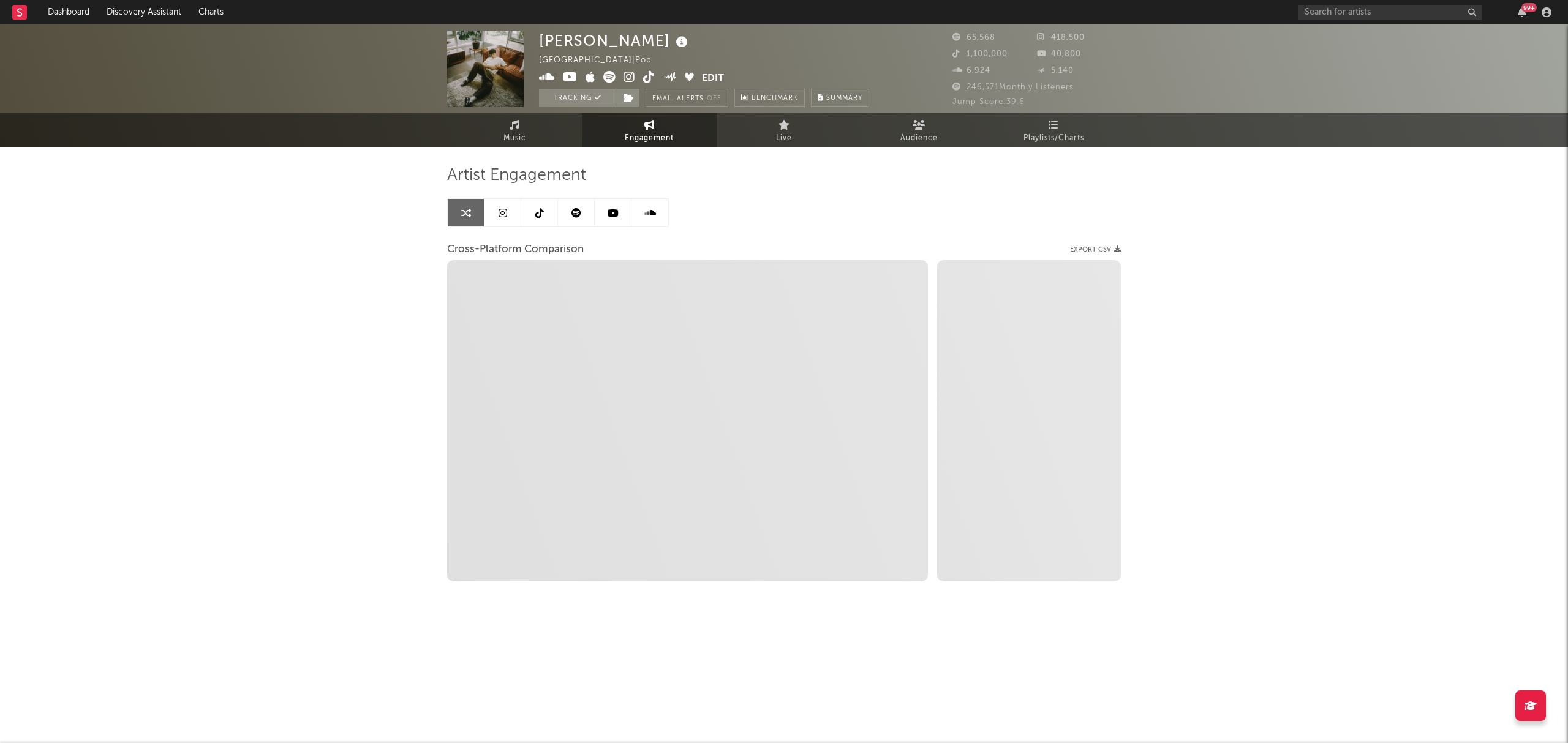
select select "1m"
